Goal: Task Accomplishment & Management: Use online tool/utility

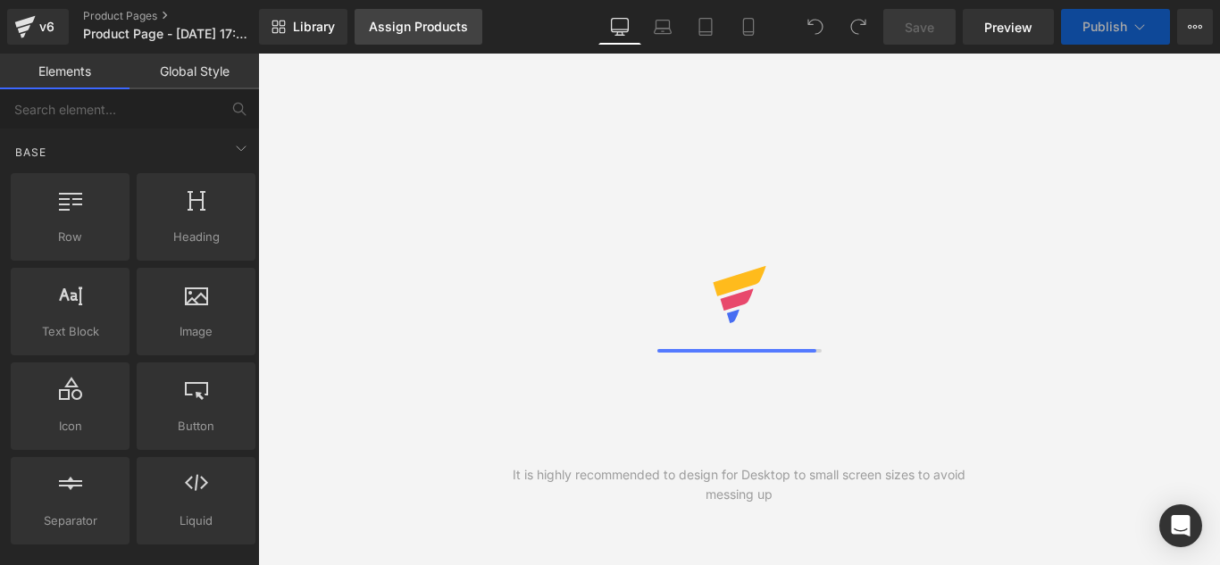
click at [415, 49] on div "Library Assign Products Product Preview No product match your search. Please tr…" at bounding box center [739, 27] width 961 height 54
click at [428, 33] on div "Assign Products" at bounding box center [418, 27] width 99 height 14
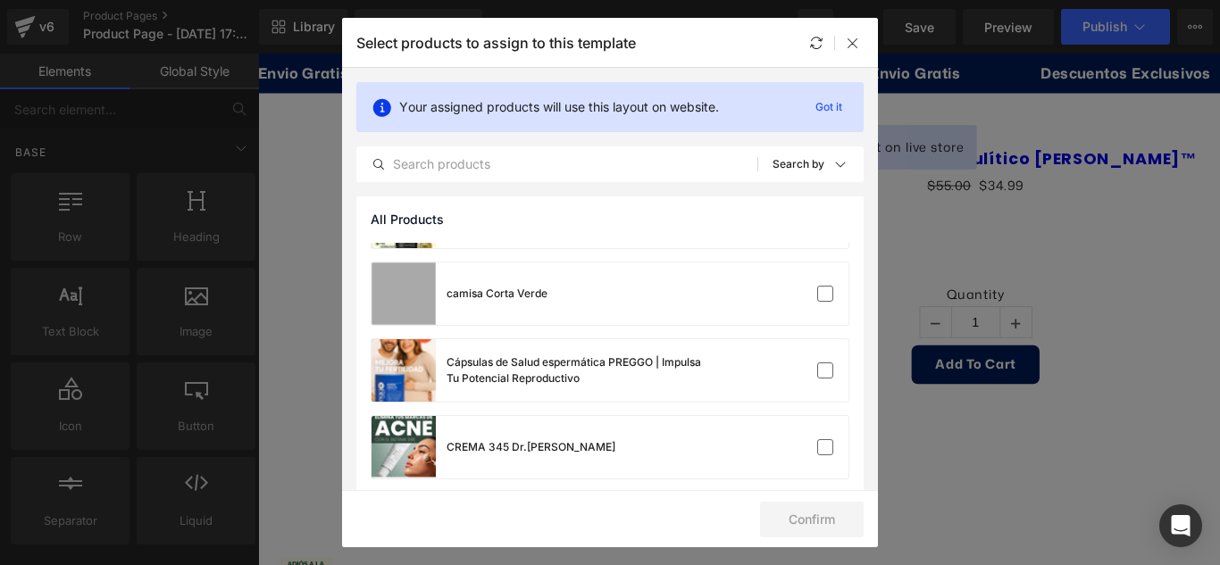
scroll to position [89, 0]
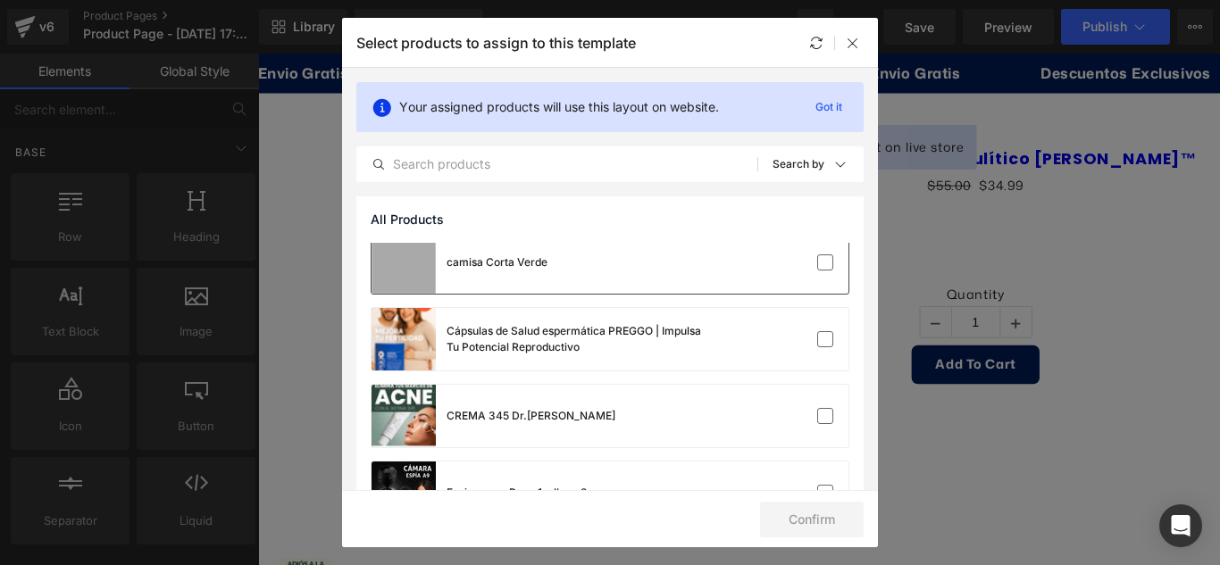
click at [547, 258] on div "camisa Corta Verde" at bounding box center [610, 262] width 477 height 63
click at [808, 514] on button "Confirm" at bounding box center [812, 520] width 104 height 36
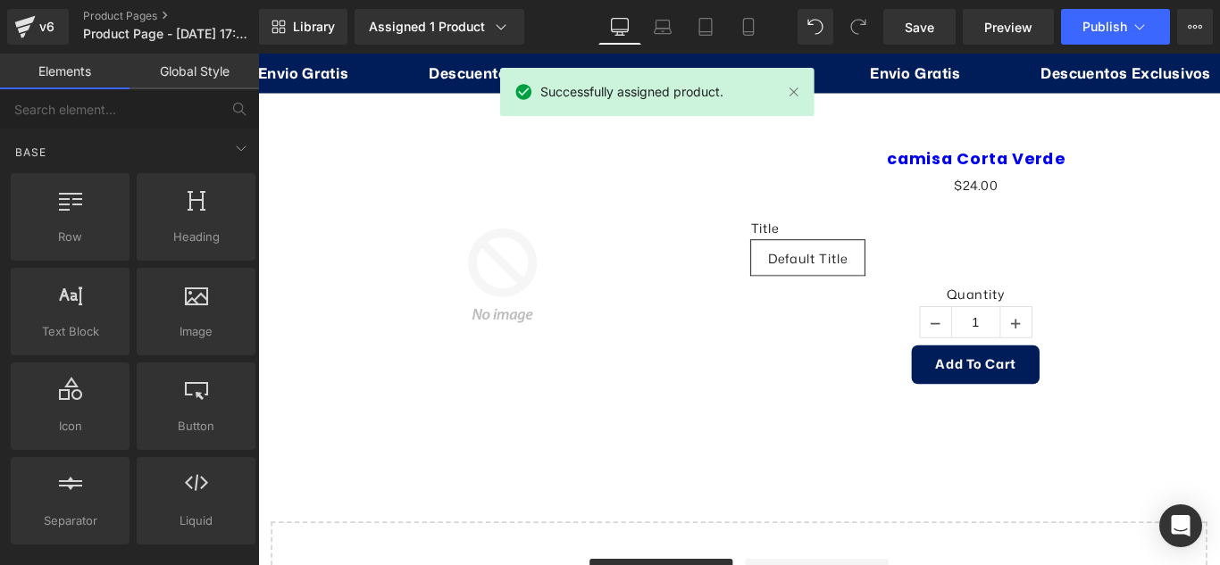
click at [189, 63] on link "Global Style" at bounding box center [193, 72] width 129 height 36
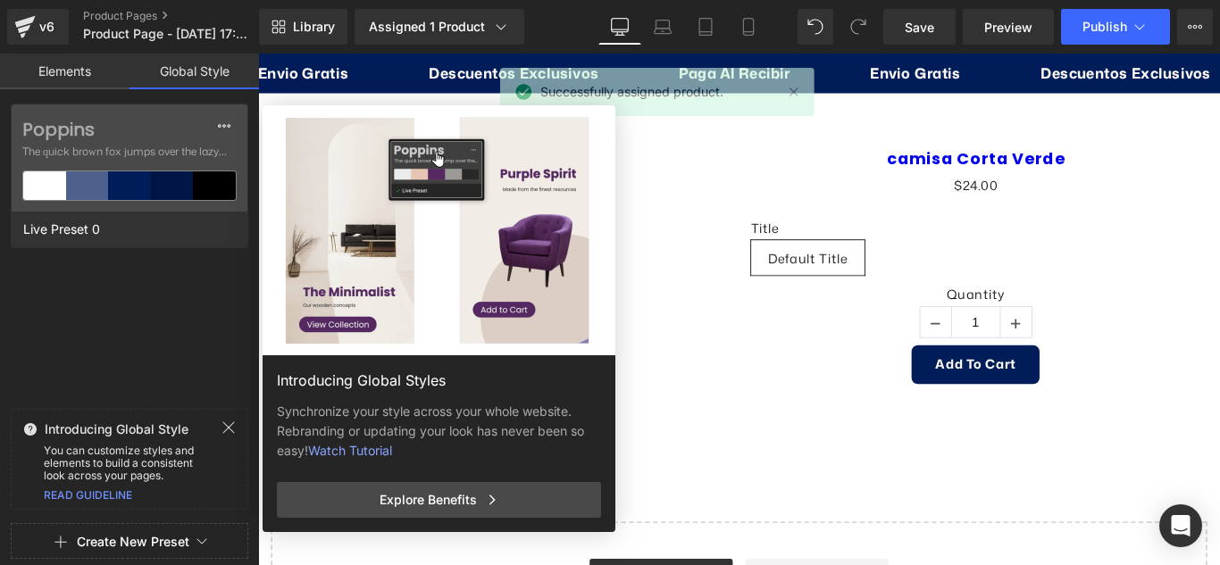
click at [52, 73] on link "Elements" at bounding box center [64, 72] width 129 height 36
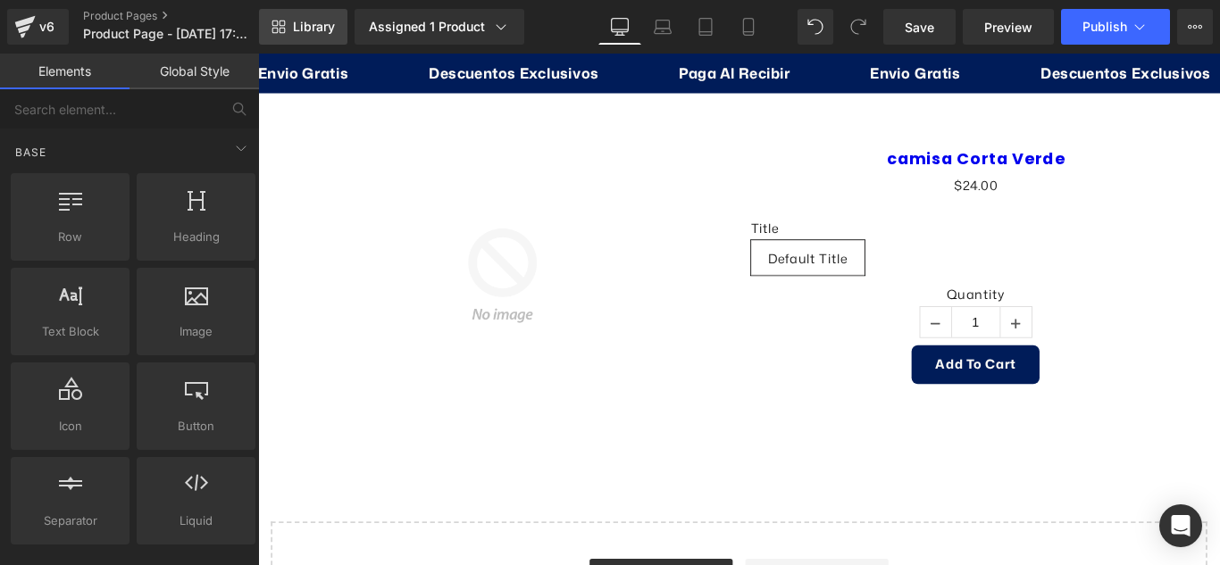
click at [289, 28] on link "Library" at bounding box center [303, 27] width 88 height 36
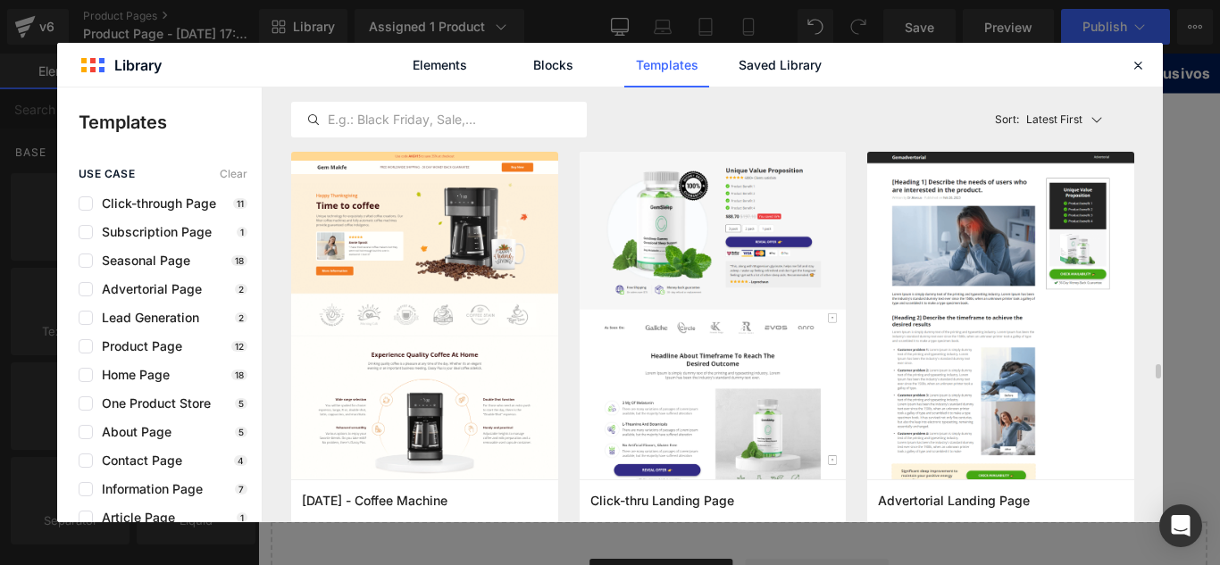
scroll to position [357, 0]
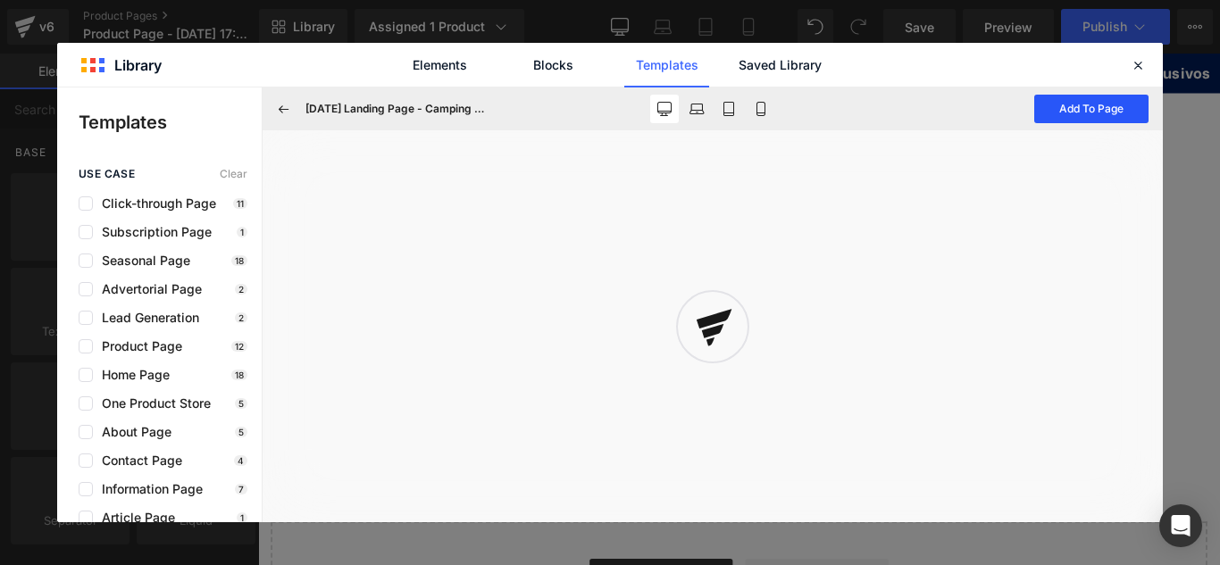
drag, startPoint x: 936, startPoint y: 54, endPoint x: 1091, endPoint y: 103, distance: 162.7
click at [1091, 103] on button "Add To Page" at bounding box center [1091, 109] width 114 height 29
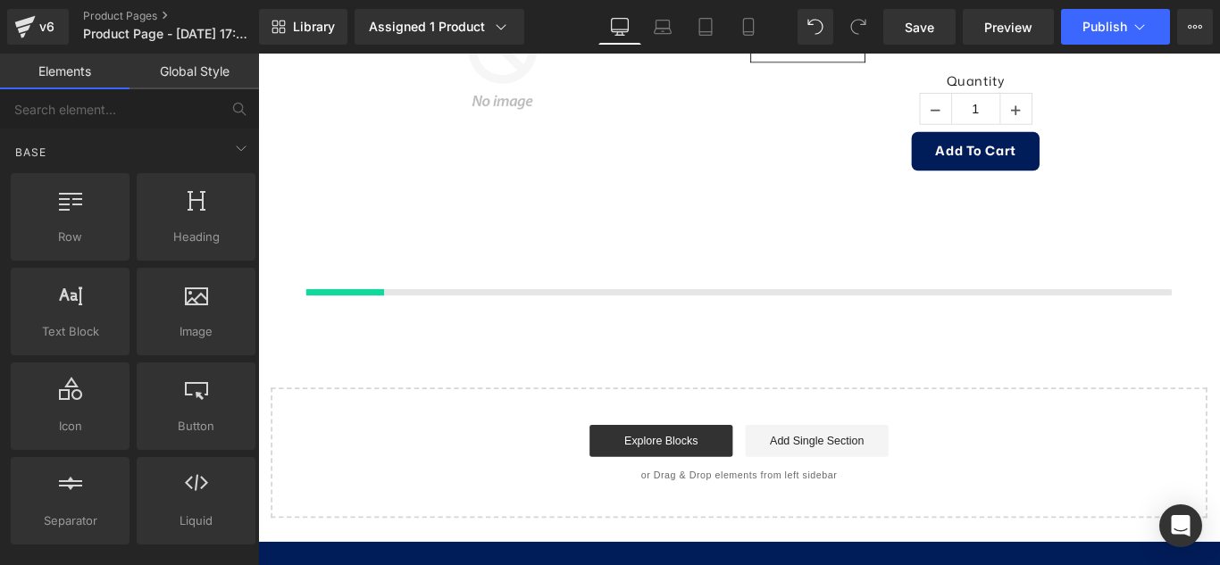
scroll to position [344, 0]
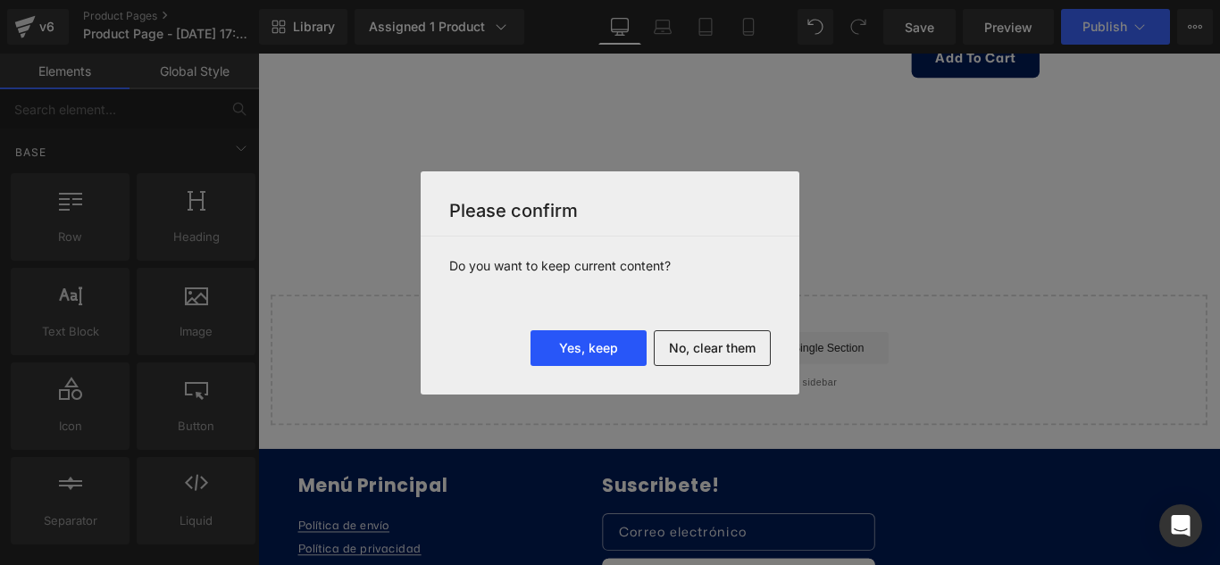
click at [614, 346] on button "Yes, keep" at bounding box center [588, 348] width 116 height 36
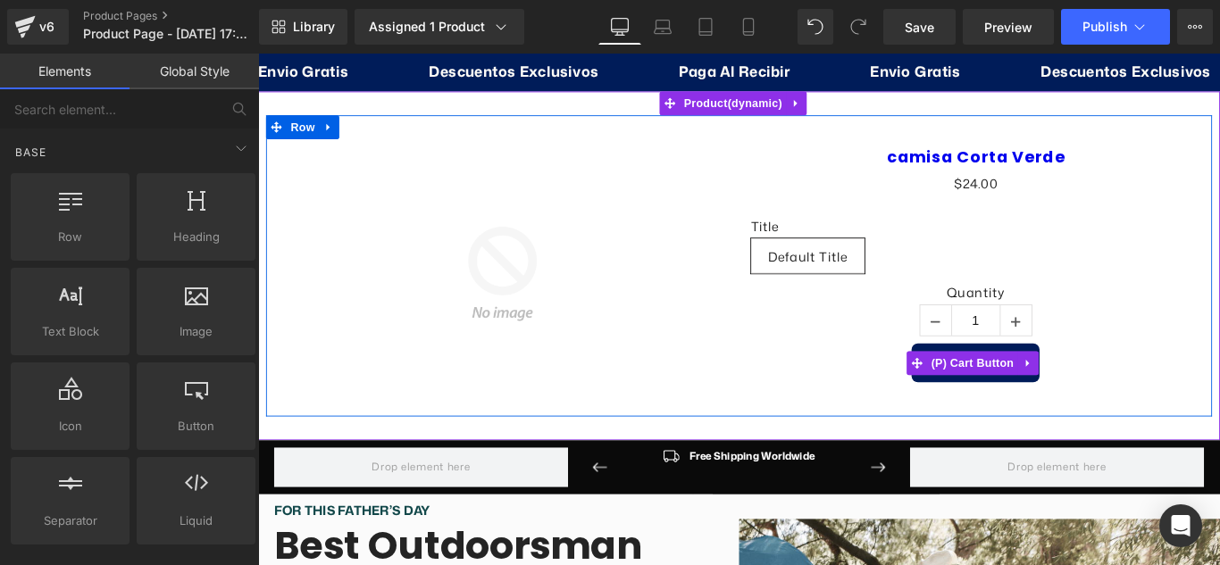
scroll to position [0, 0]
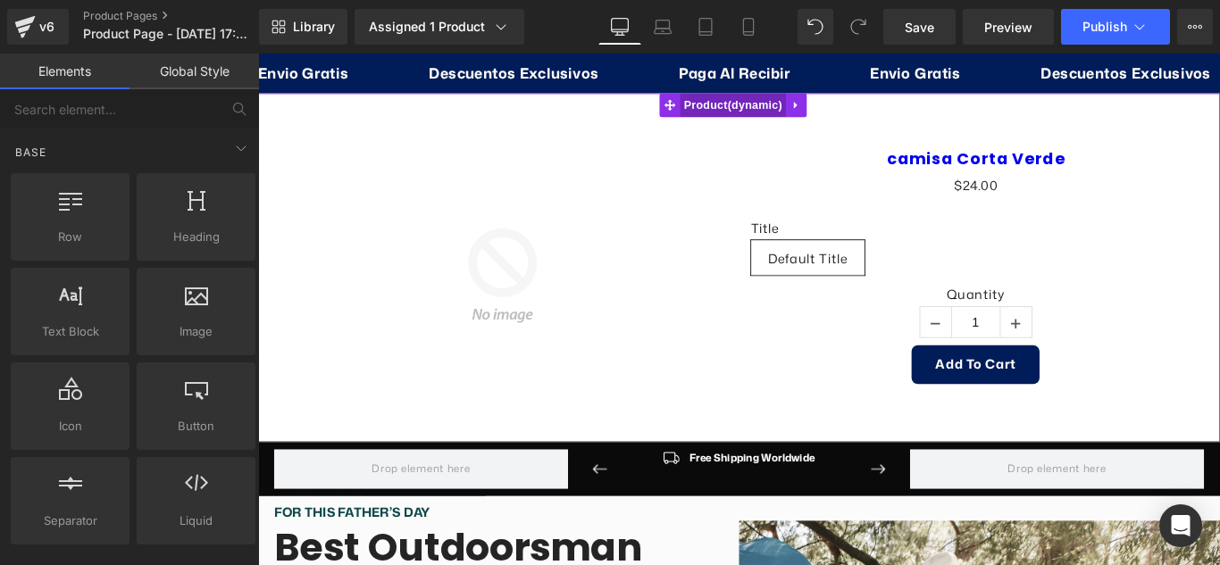
drag, startPoint x: 781, startPoint y: 103, endPoint x: 846, endPoint y: 116, distance: 66.6
click at [781, 103] on span "Product" at bounding box center [792, 111] width 120 height 27
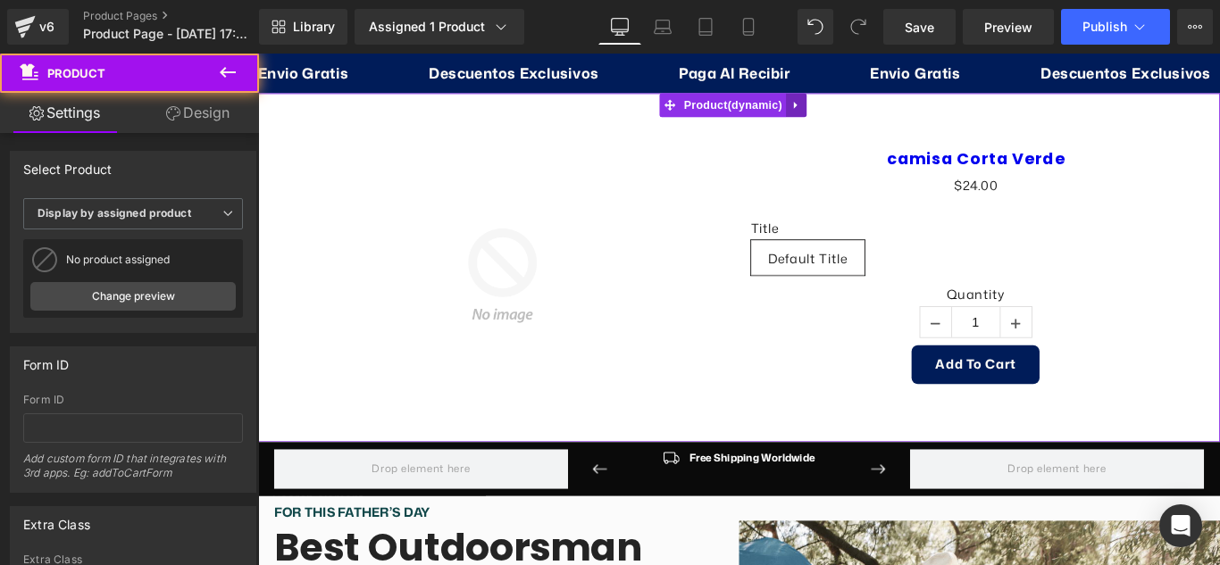
click at [863, 113] on icon at bounding box center [862, 111] width 13 height 13
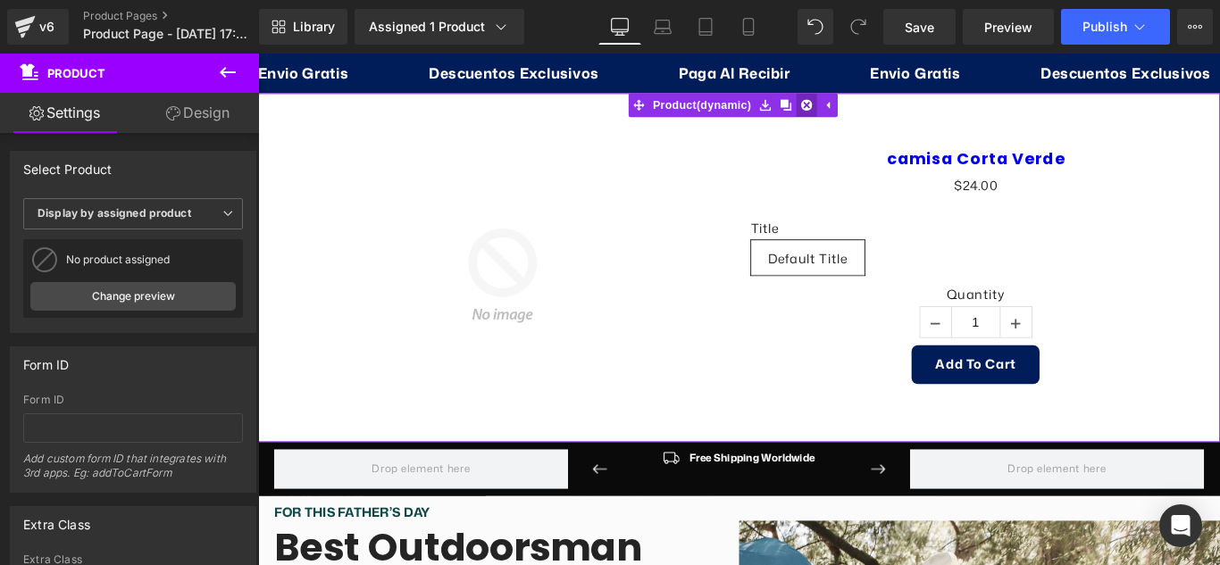
click at [877, 112] on icon at bounding box center [874, 111] width 13 height 13
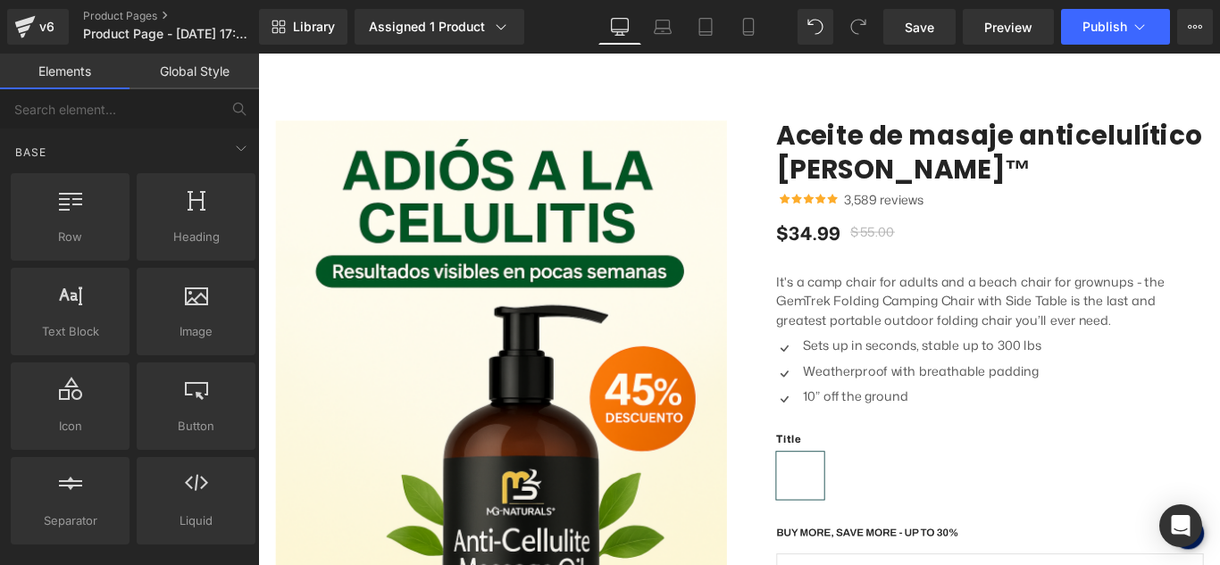
scroll to position [2501, 0]
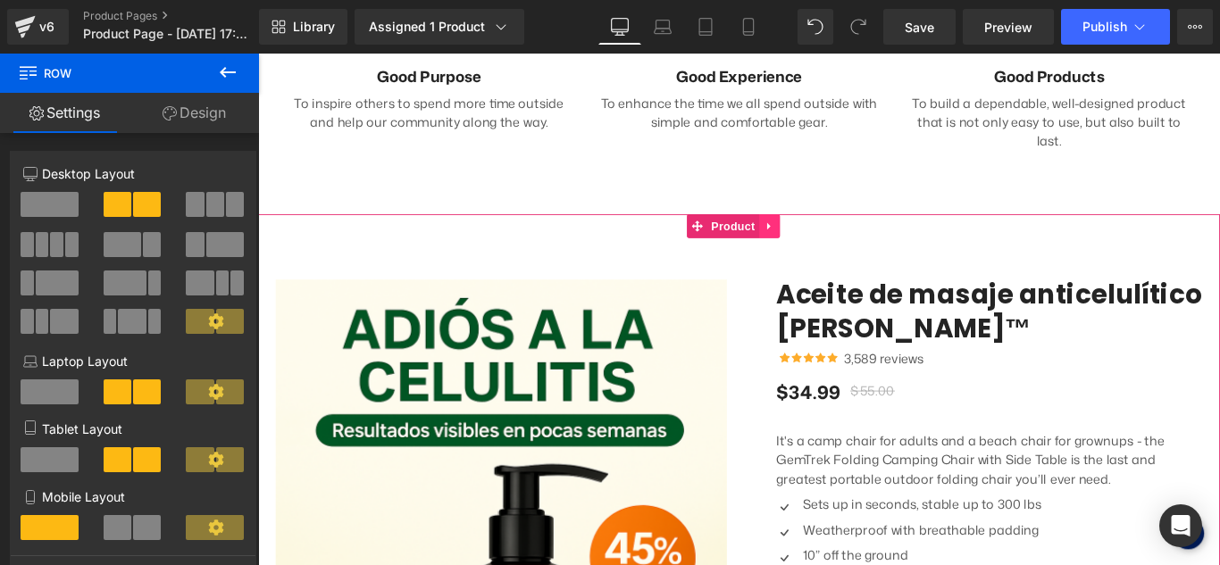
click at [839, 234] on link at bounding box center [832, 247] width 23 height 27
click at [848, 241] on icon at bounding box center [844, 247] width 13 height 13
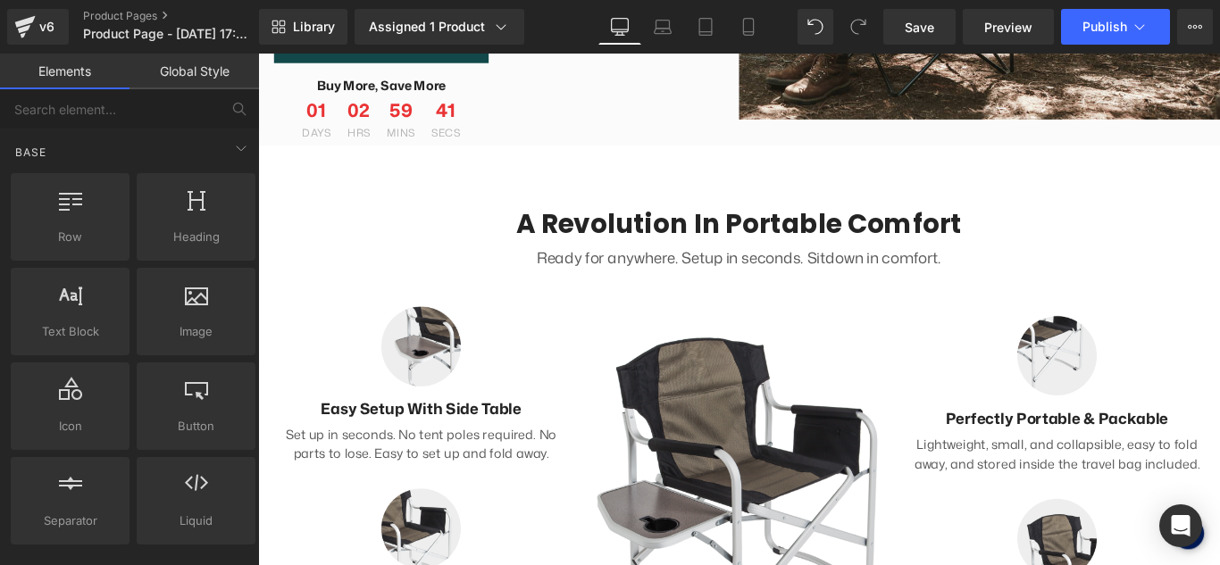
scroll to position [0, 0]
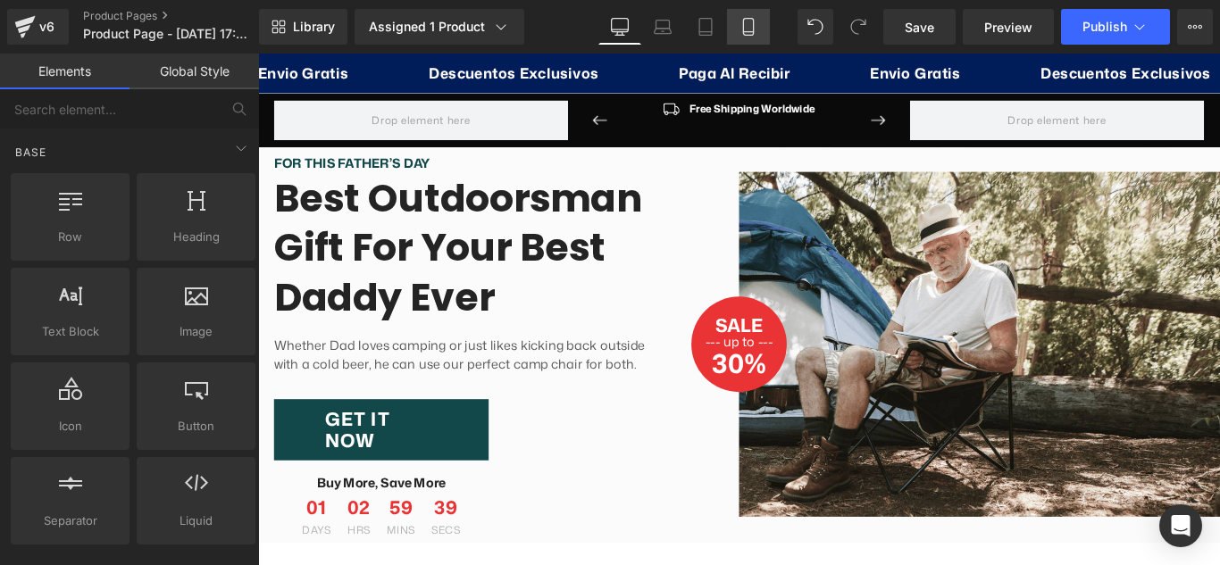
click at [741, 35] on icon at bounding box center [748, 27] width 18 height 18
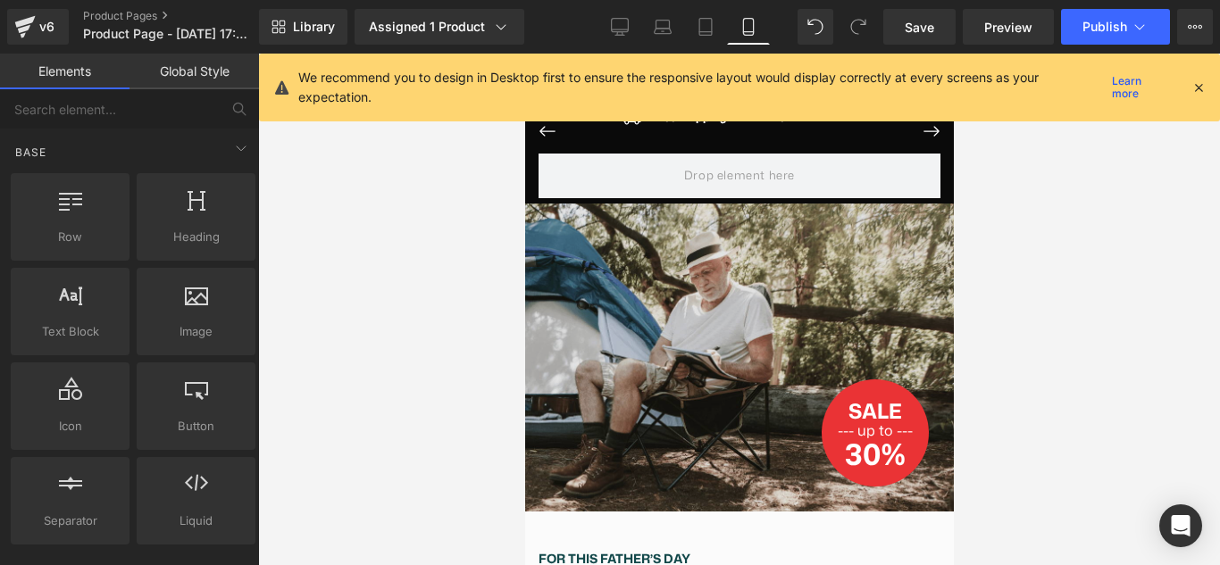
scroll to position [36, 0]
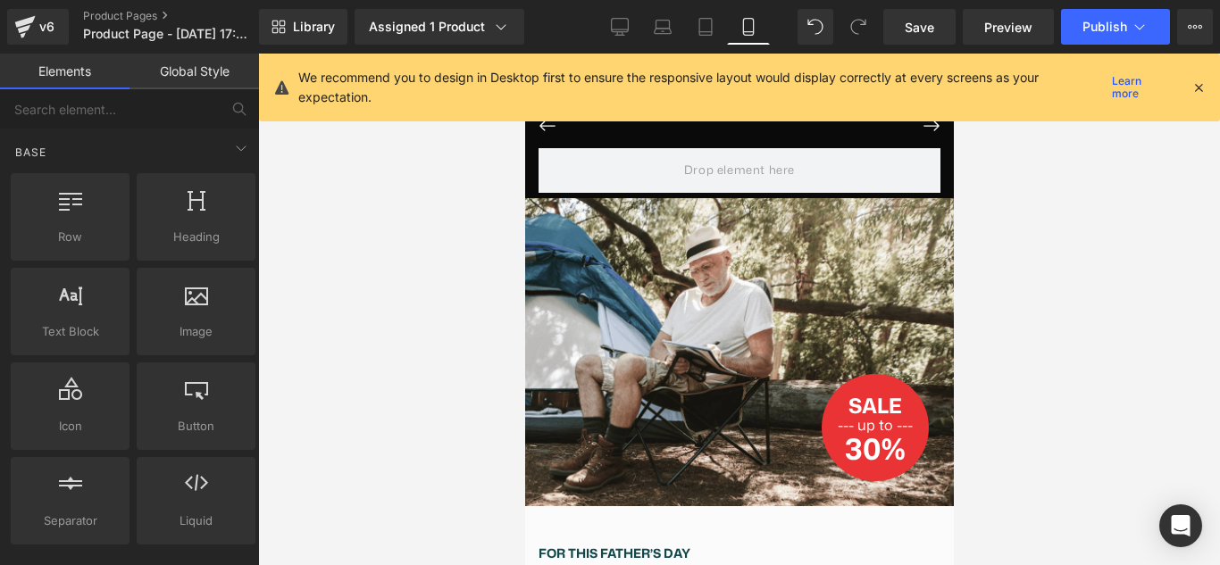
click at [1194, 90] on icon at bounding box center [1198, 87] width 16 height 16
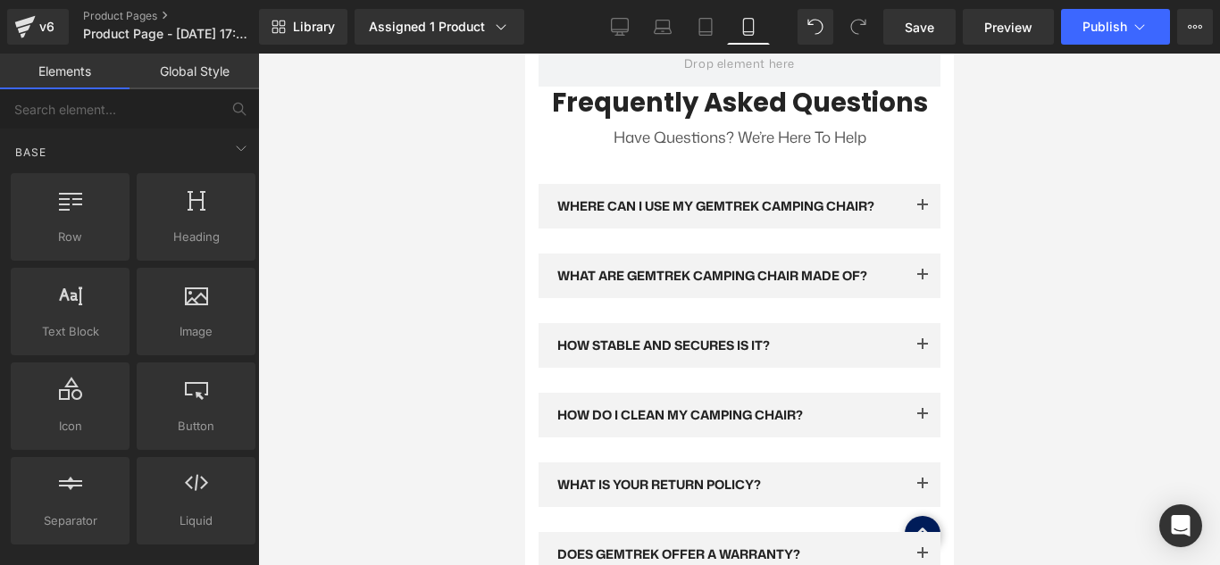
scroll to position [5126, 0]
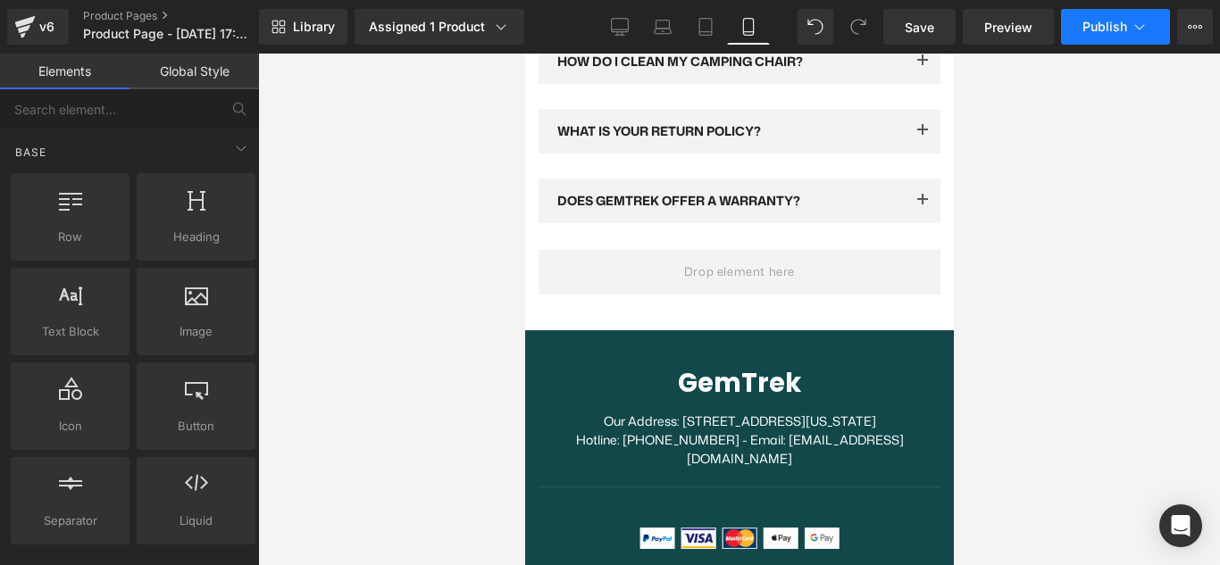
click at [1102, 29] on span "Publish" at bounding box center [1104, 27] width 45 height 14
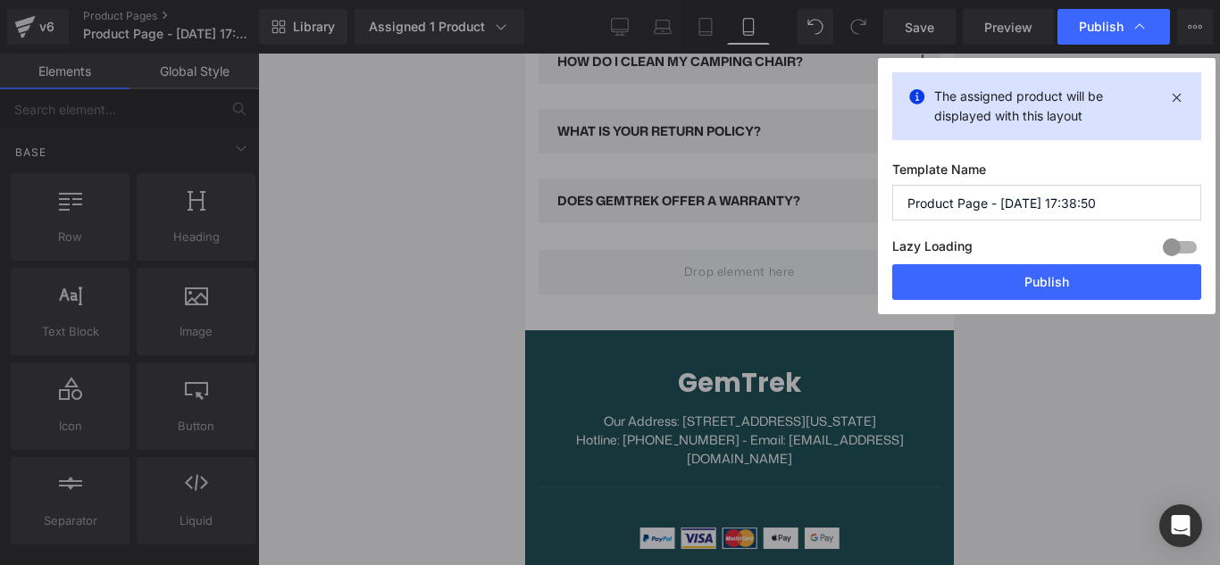
click at [1031, 212] on input "Product Page - Sep 30, 17:38:50" at bounding box center [1046, 203] width 309 height 36
click at [1031, 211] on input "Product Page - Sep 30, 17:38:50" at bounding box center [1046, 203] width 309 height 36
type input "landin whita"
click at [1041, 280] on button "Publish" at bounding box center [1046, 282] width 309 height 36
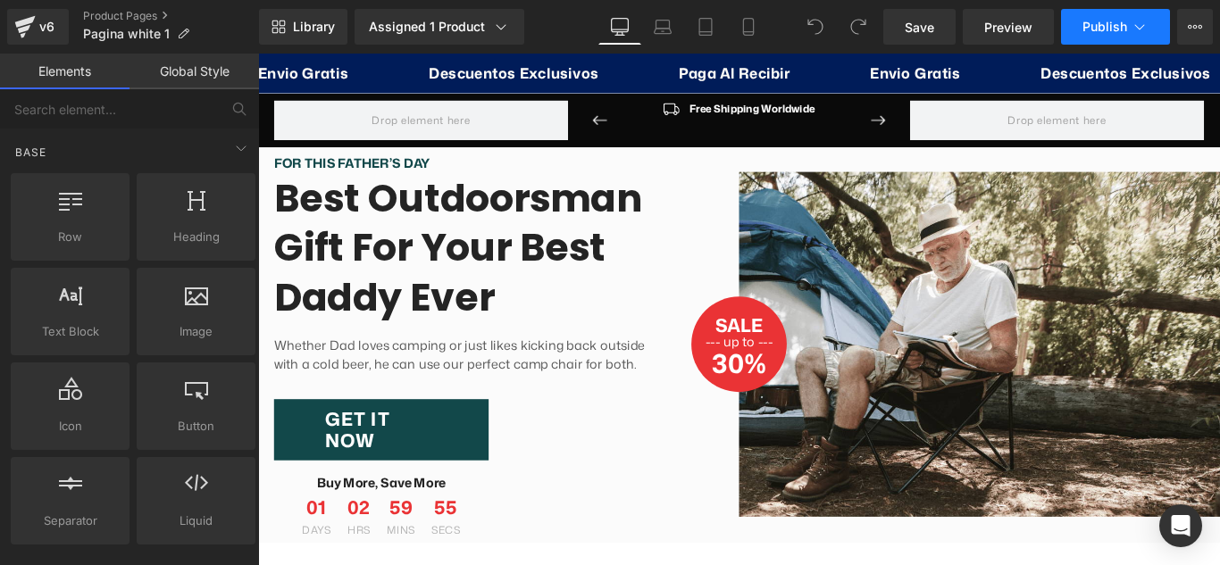
click at [1095, 30] on span "Publish" at bounding box center [1104, 27] width 45 height 14
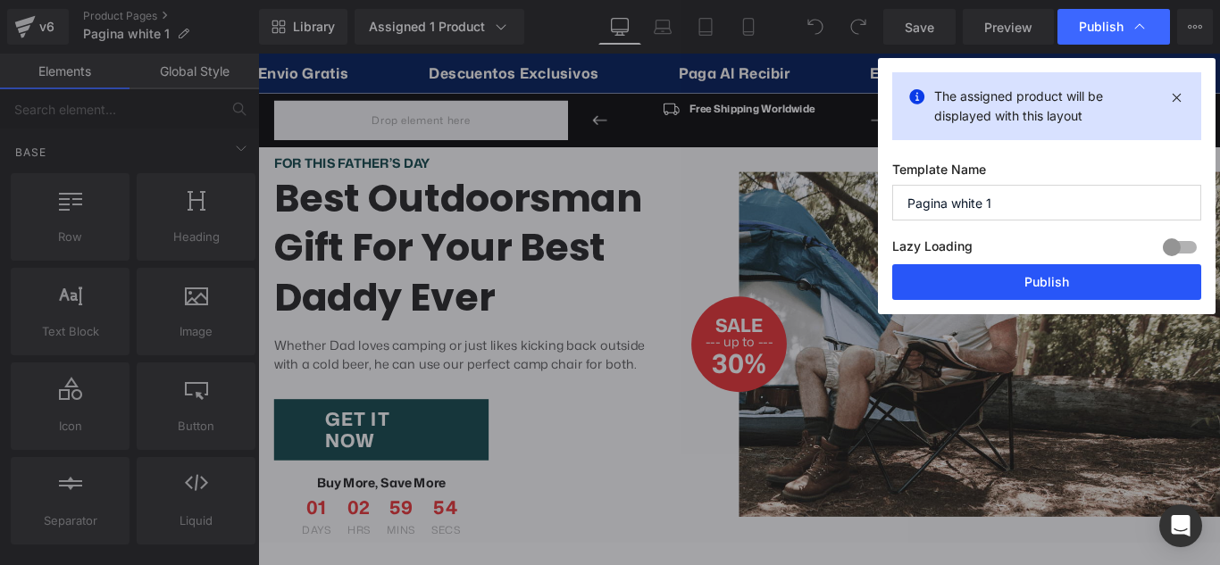
click at [965, 269] on button "Publish" at bounding box center [1046, 282] width 309 height 36
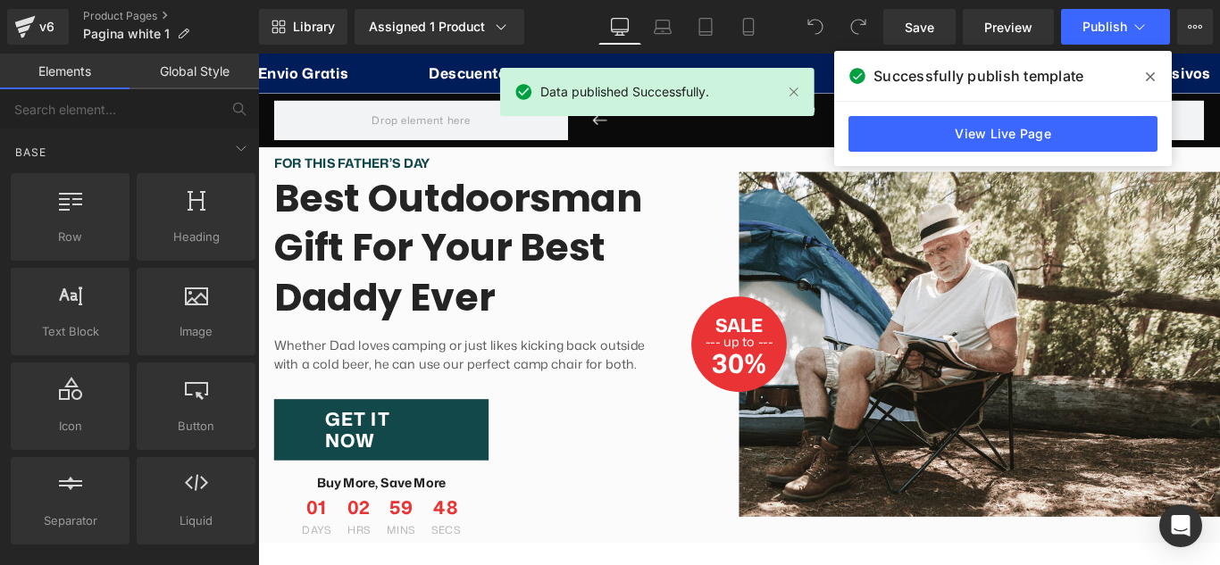
click at [1150, 72] on icon at bounding box center [1150, 77] width 9 height 14
